Goal: Register for event/course

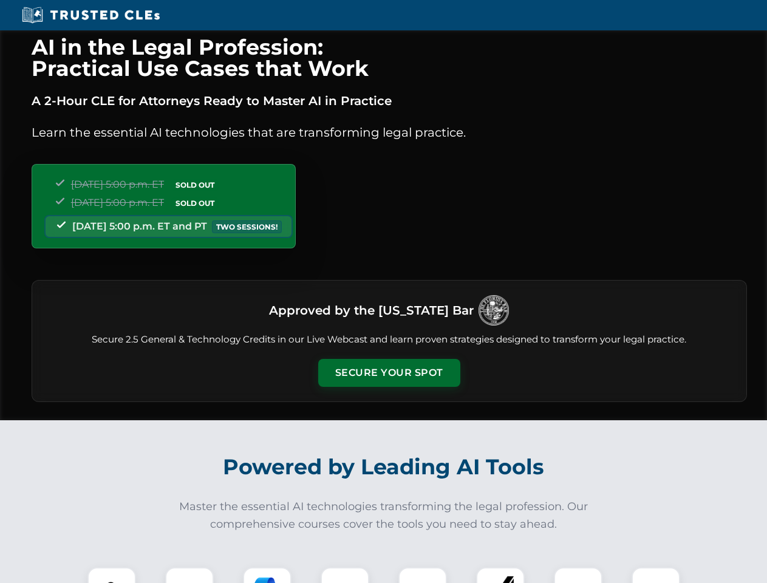
click at [389, 373] on button "Secure Your Spot" at bounding box center [389, 373] width 142 height 28
click at [112, 575] on img at bounding box center [111, 591] width 35 height 35
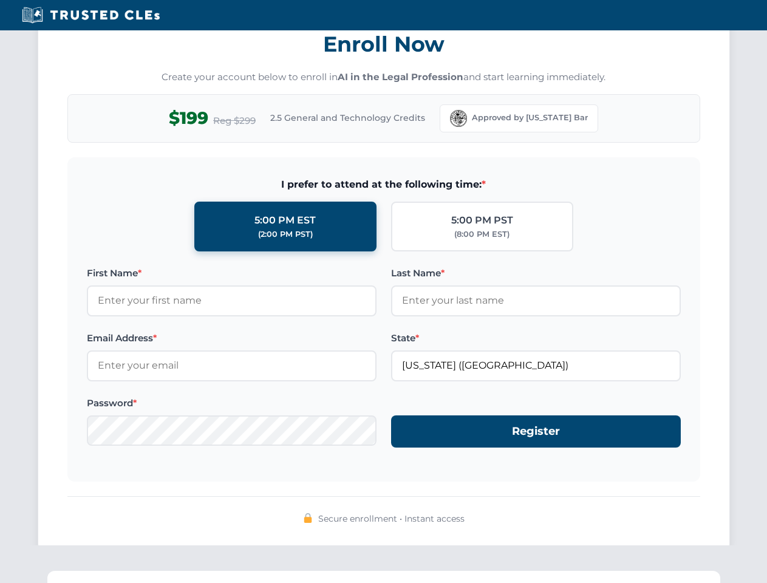
scroll to position [1192, 0]
